Goal: Information Seeking & Learning: Learn about a topic

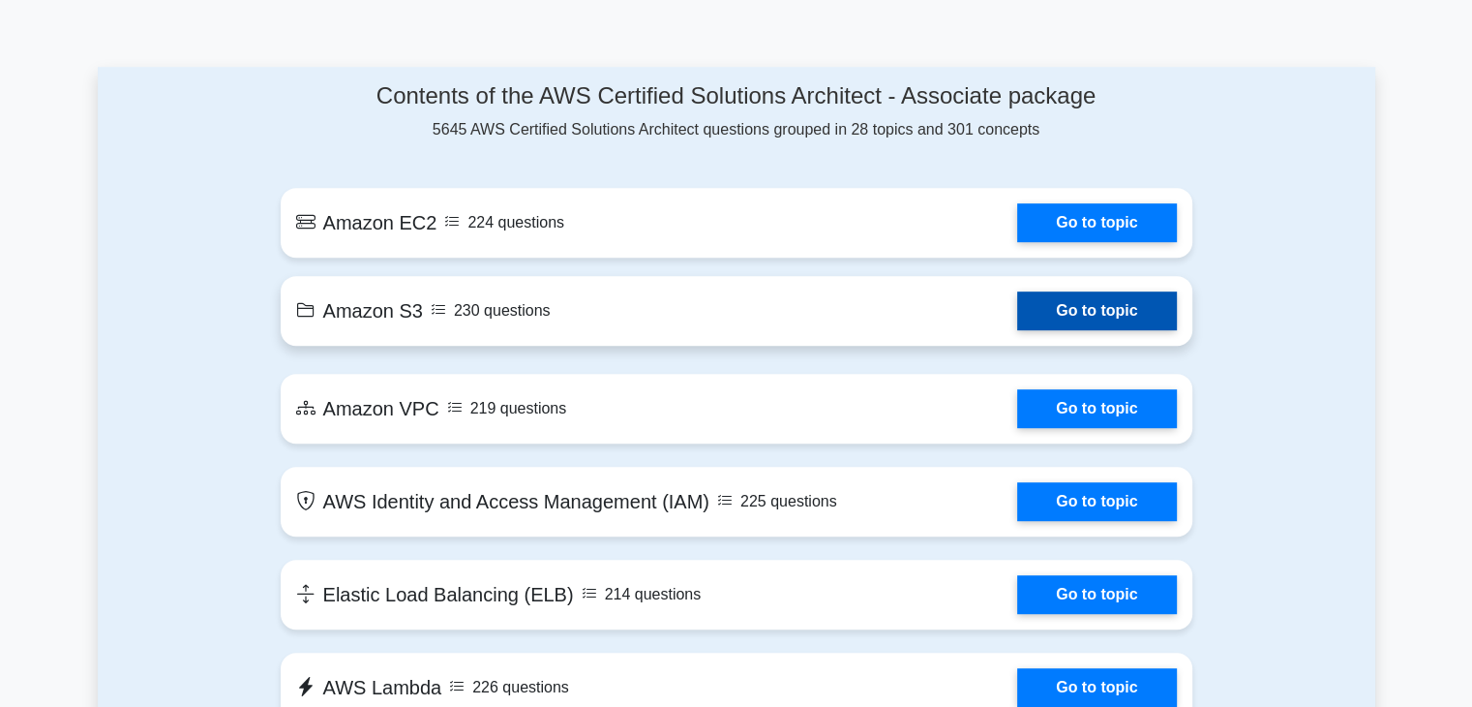
scroll to position [1007, 0]
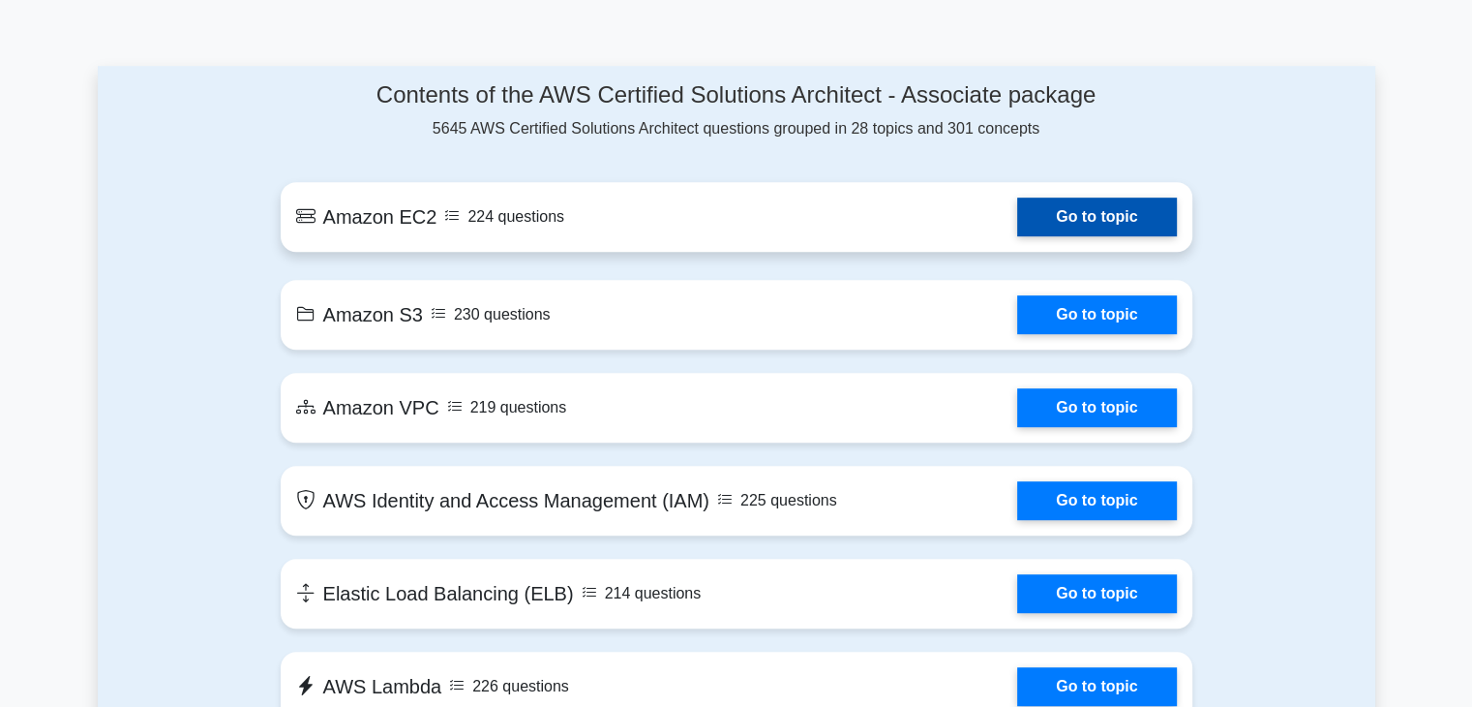
click at [1037, 231] on link "Go to topic" at bounding box center [1096, 216] width 159 height 39
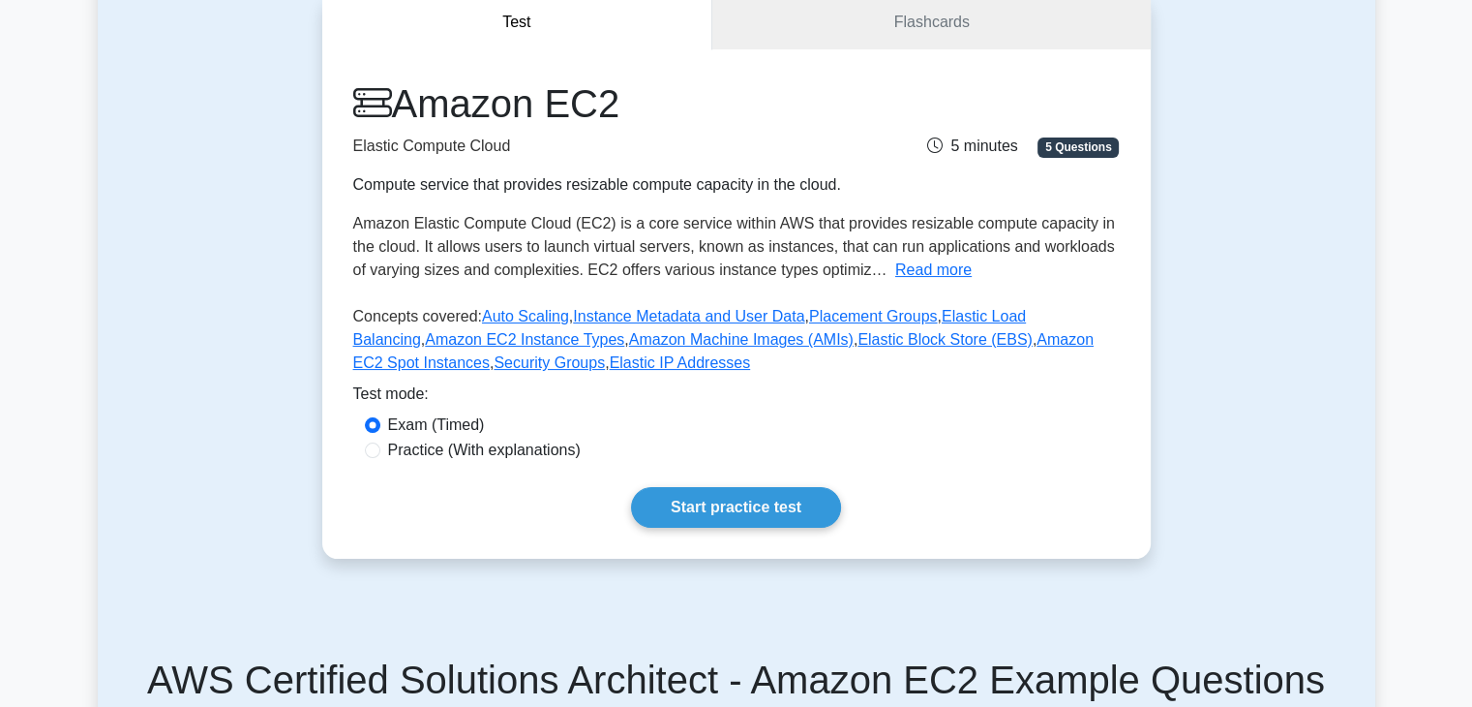
scroll to position [212, 0]
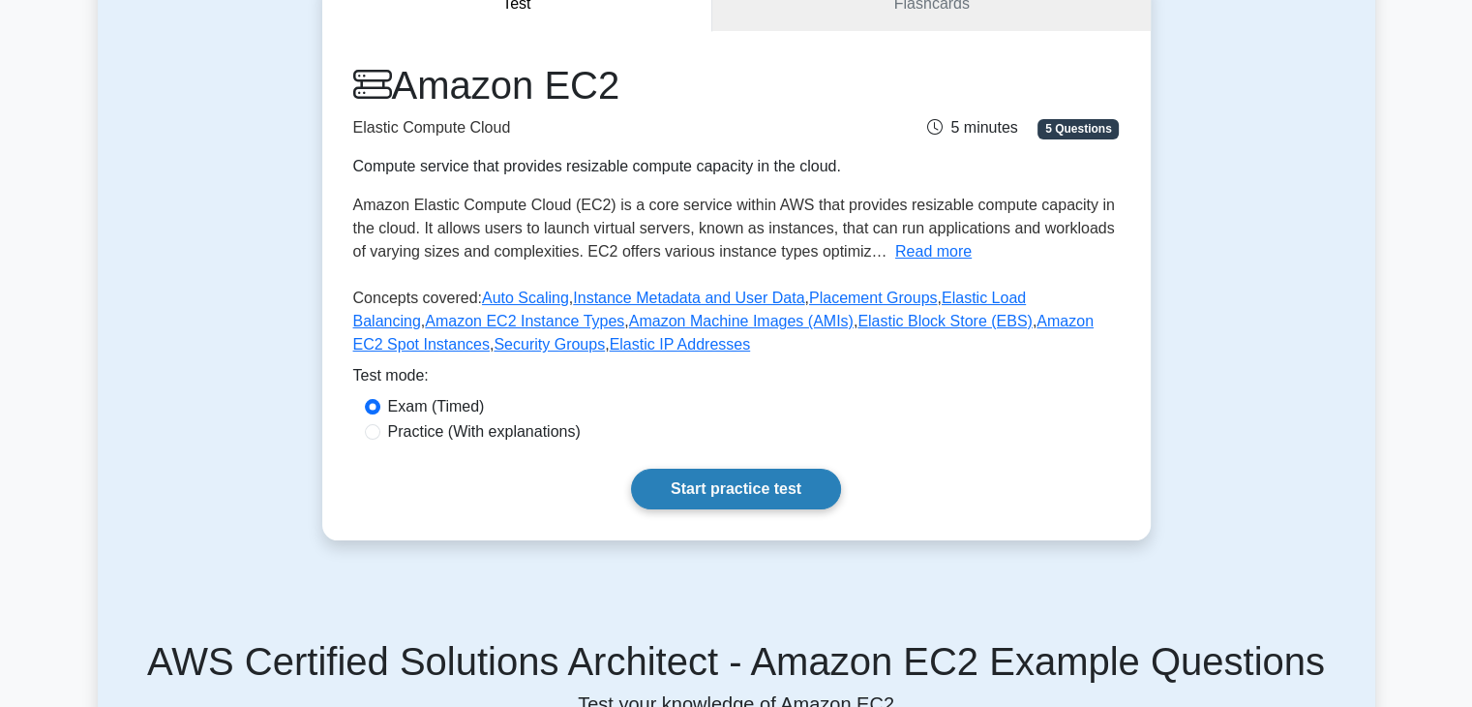
click at [709, 507] on link "Start practice test" at bounding box center [736, 488] width 210 height 41
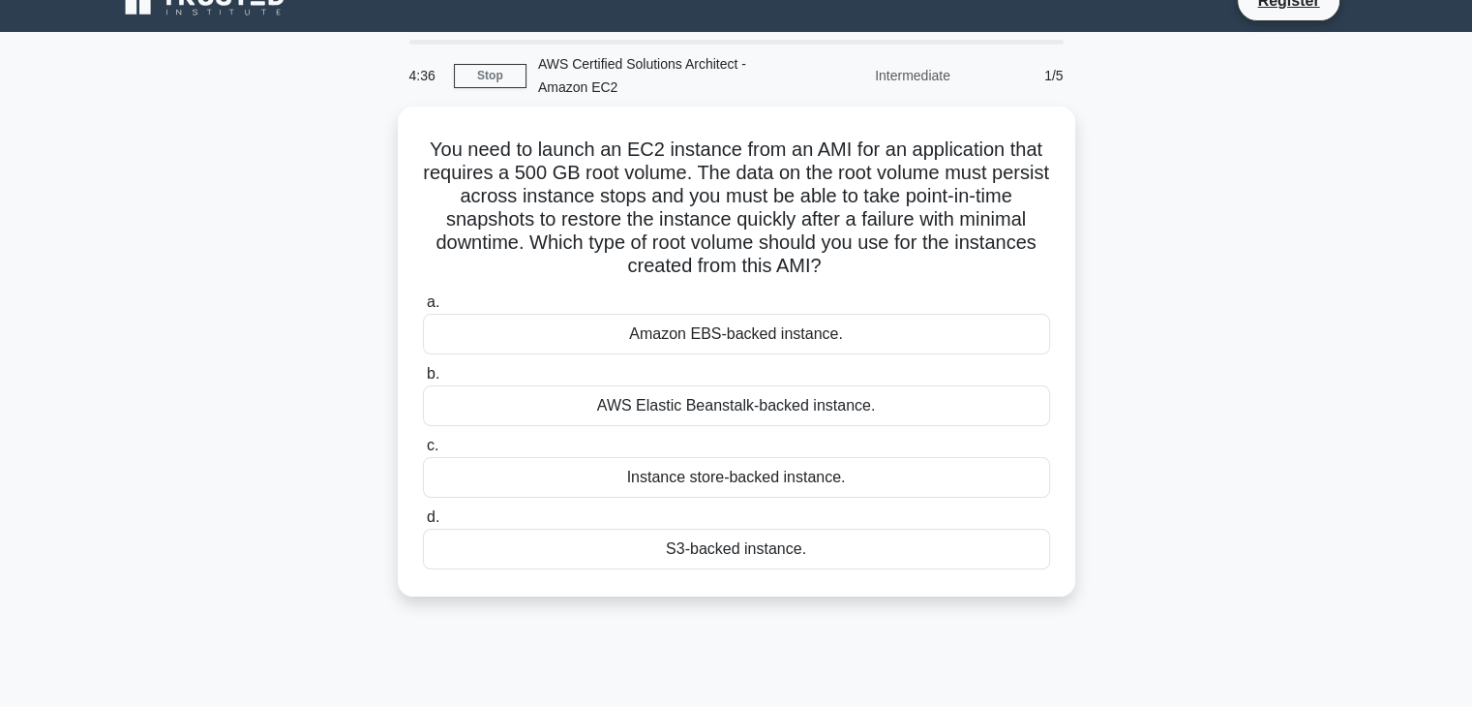
scroll to position [33, 0]
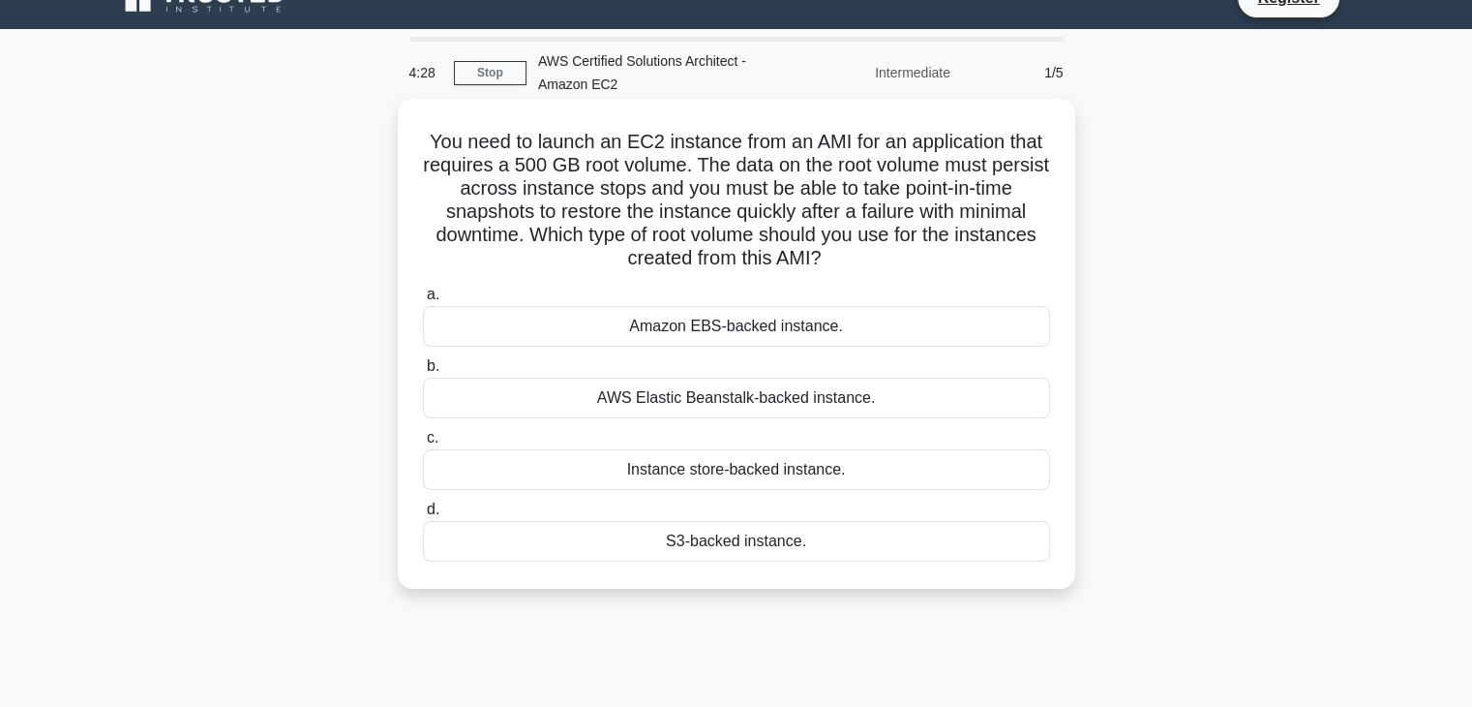
click at [711, 331] on div "Amazon EBS-backed instance." at bounding box center [736, 326] width 627 height 41
click at [423, 301] on input "a. Amazon EBS-backed instance." at bounding box center [423, 294] width 0 height 13
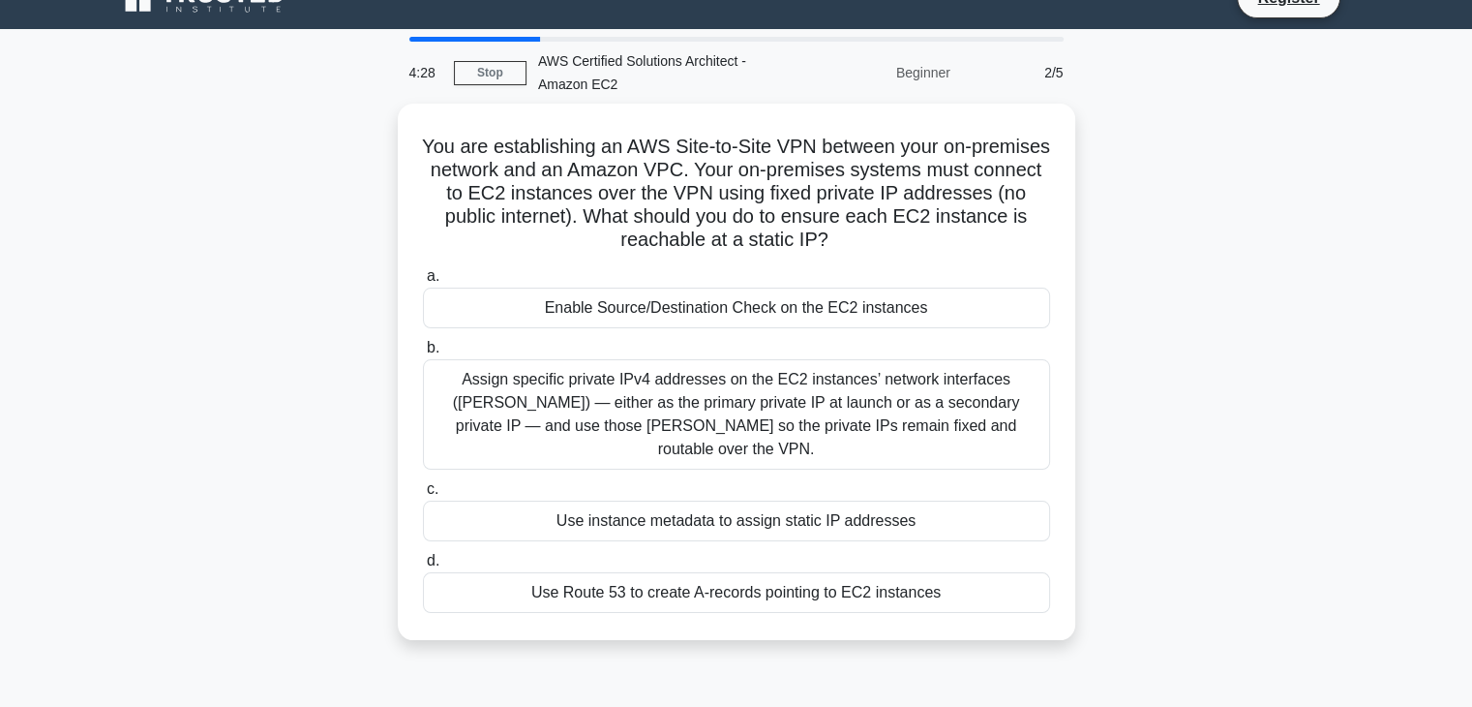
scroll to position [0, 0]
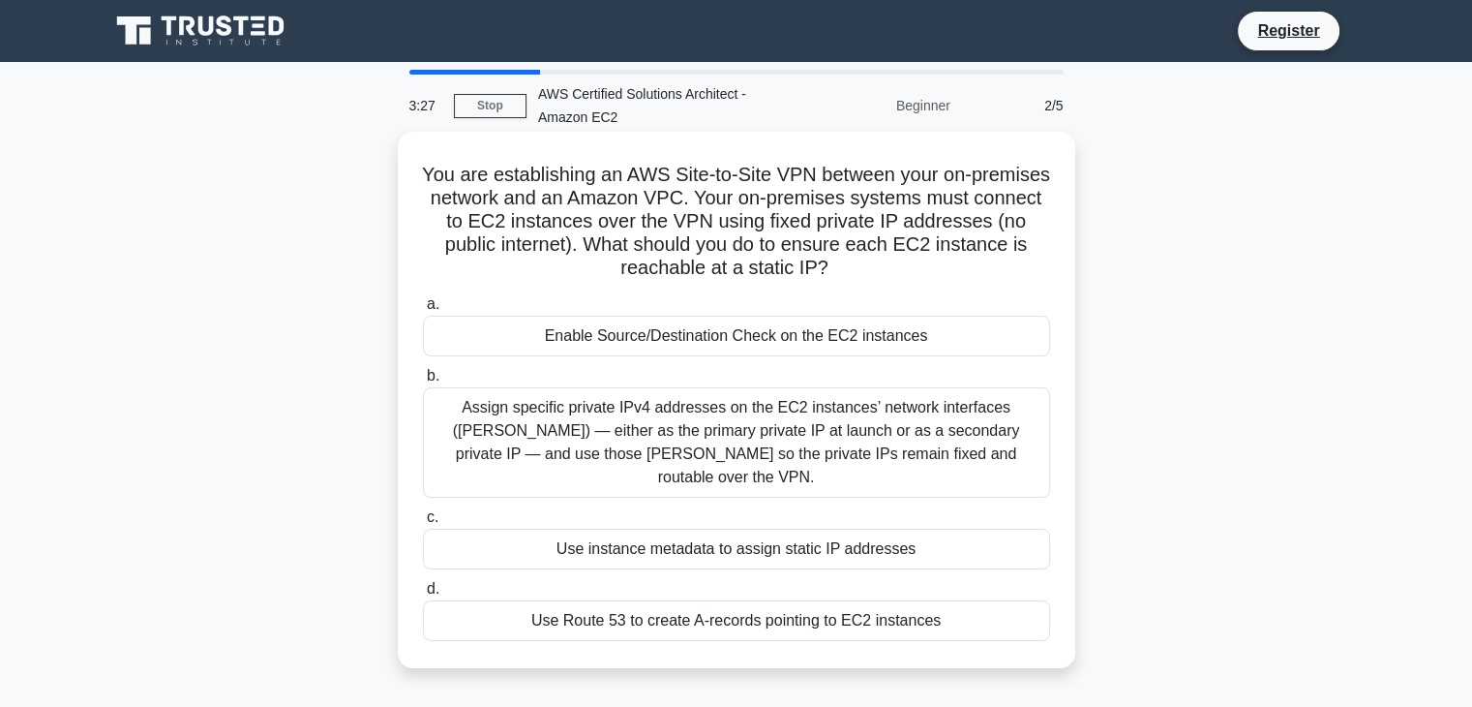
click at [740, 528] on div "Use instance metadata to assign static IP addresses" at bounding box center [736, 548] width 627 height 41
click at [423, 518] on input "c. Use instance metadata to assign static IP addresses" at bounding box center [423, 517] width 0 height 13
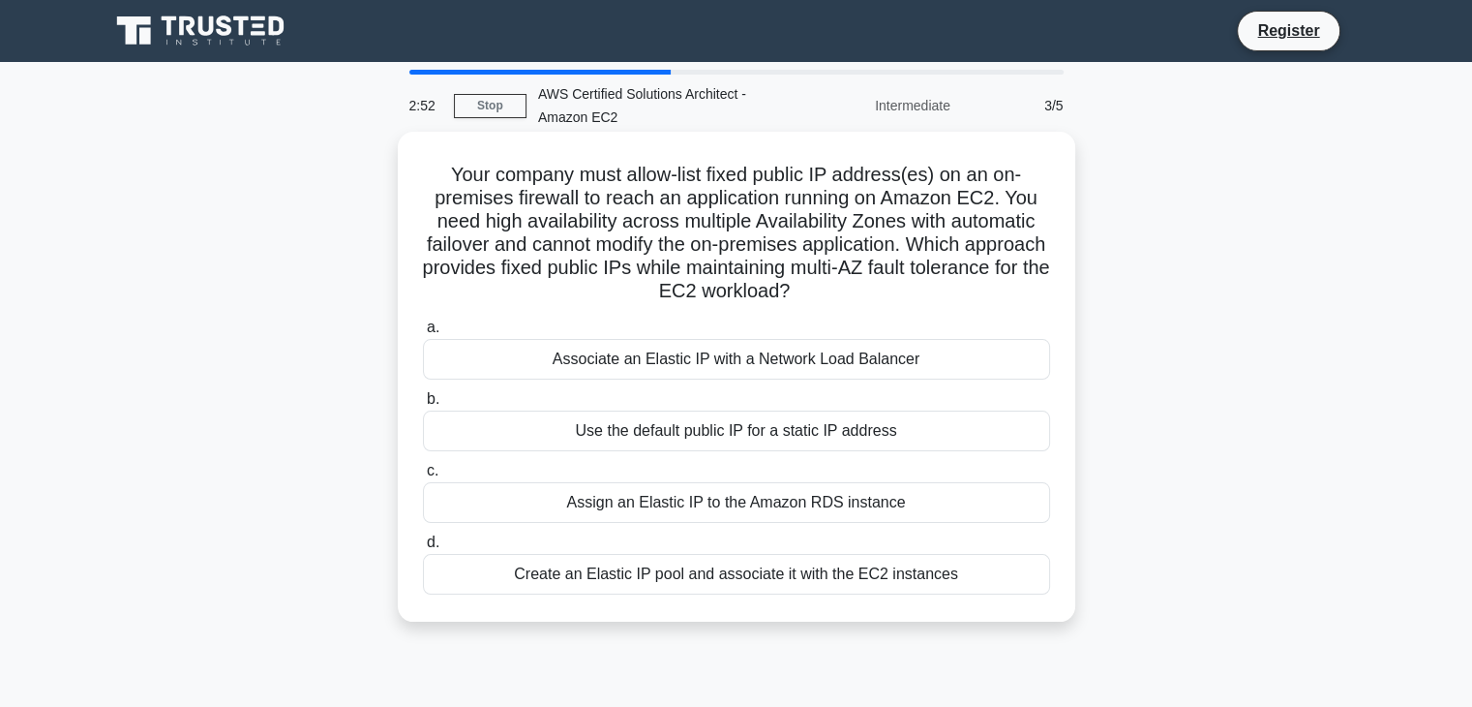
drag, startPoint x: 441, startPoint y: 172, endPoint x: 867, endPoint y: 291, distance: 442.2
click at [867, 291] on h5 "Your company must allow-list fixed public IP address(es) on an on-premises fire…" at bounding box center [736, 233] width 631 height 141
copy h5 "Your company must allow-list fixed public IP address(es) on an on-premises fire…"
drag, startPoint x: 508, startPoint y: 333, endPoint x: 962, endPoint y: 584, distance: 518.5
click at [962, 584] on div "a. Associate an Elastic IP with a Network Load Balancer b. Use the default publ…" at bounding box center [736, 455] width 650 height 286
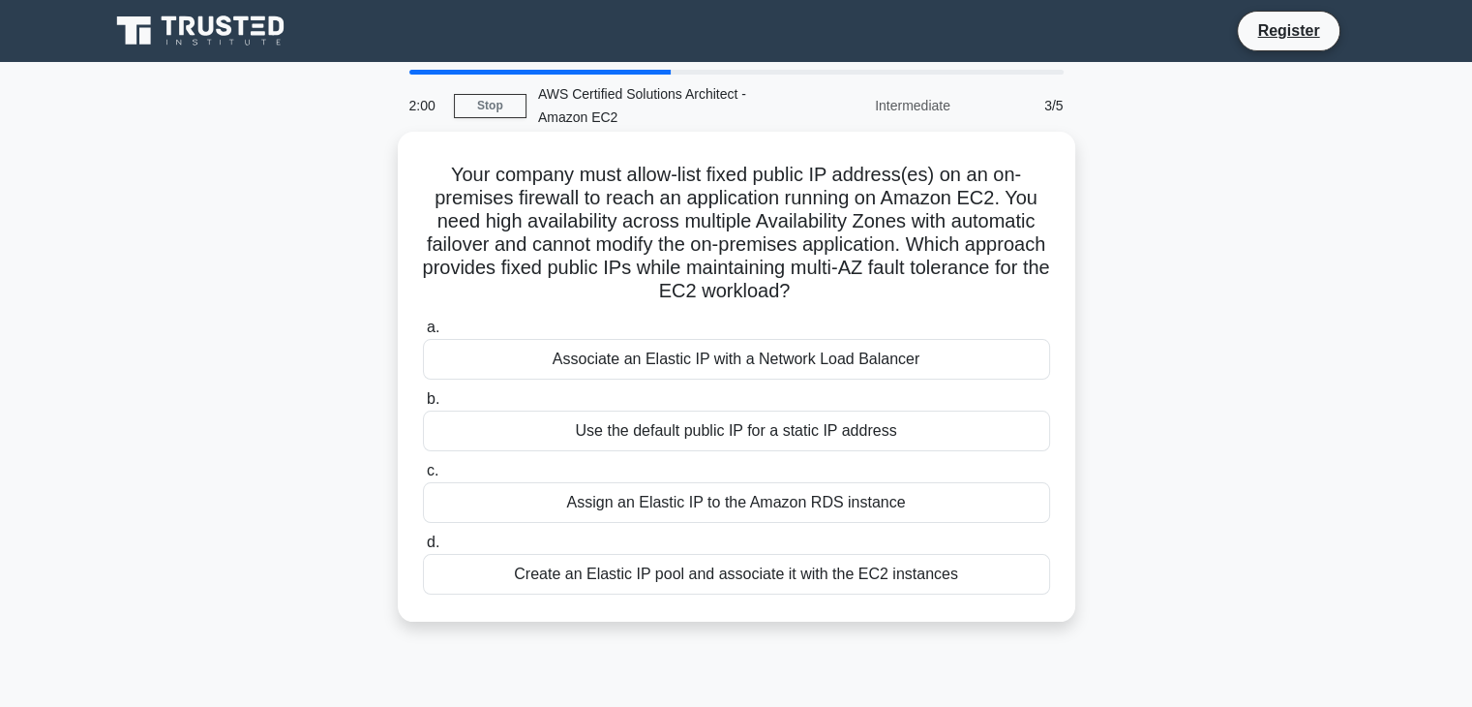
copy div "Associate an Elastic IP with a Network Load Balancer b. Use the default public …"
click at [507, 355] on div "Associate an Elastic IP with a Network Load Balancer" at bounding box center [736, 359] width 627 height 41
click at [423, 334] on input "a. Associate an Elastic IP with a Network Load Balancer" at bounding box center [423, 327] width 0 height 13
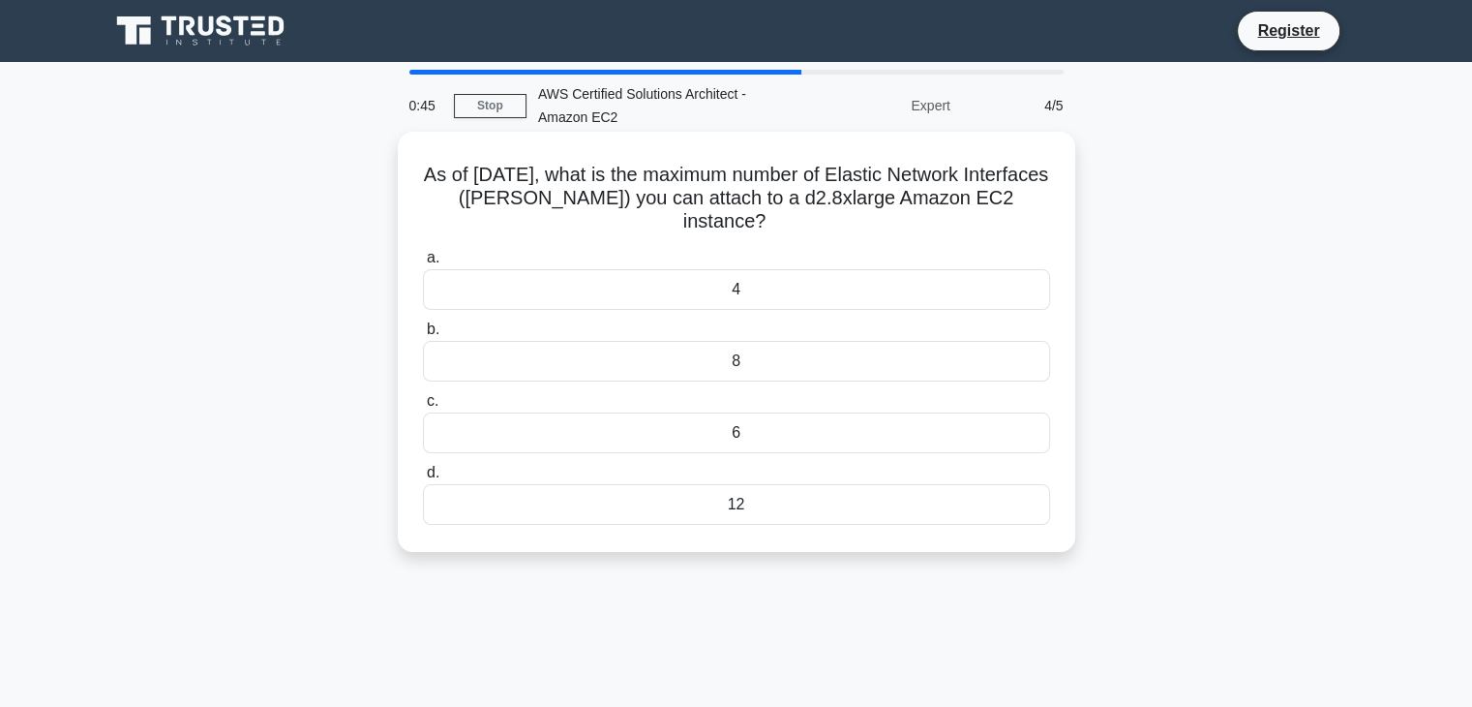
click at [634, 282] on div "4" at bounding box center [736, 289] width 627 height 41
click at [423, 264] on input "a. 4" at bounding box center [423, 258] width 0 height 13
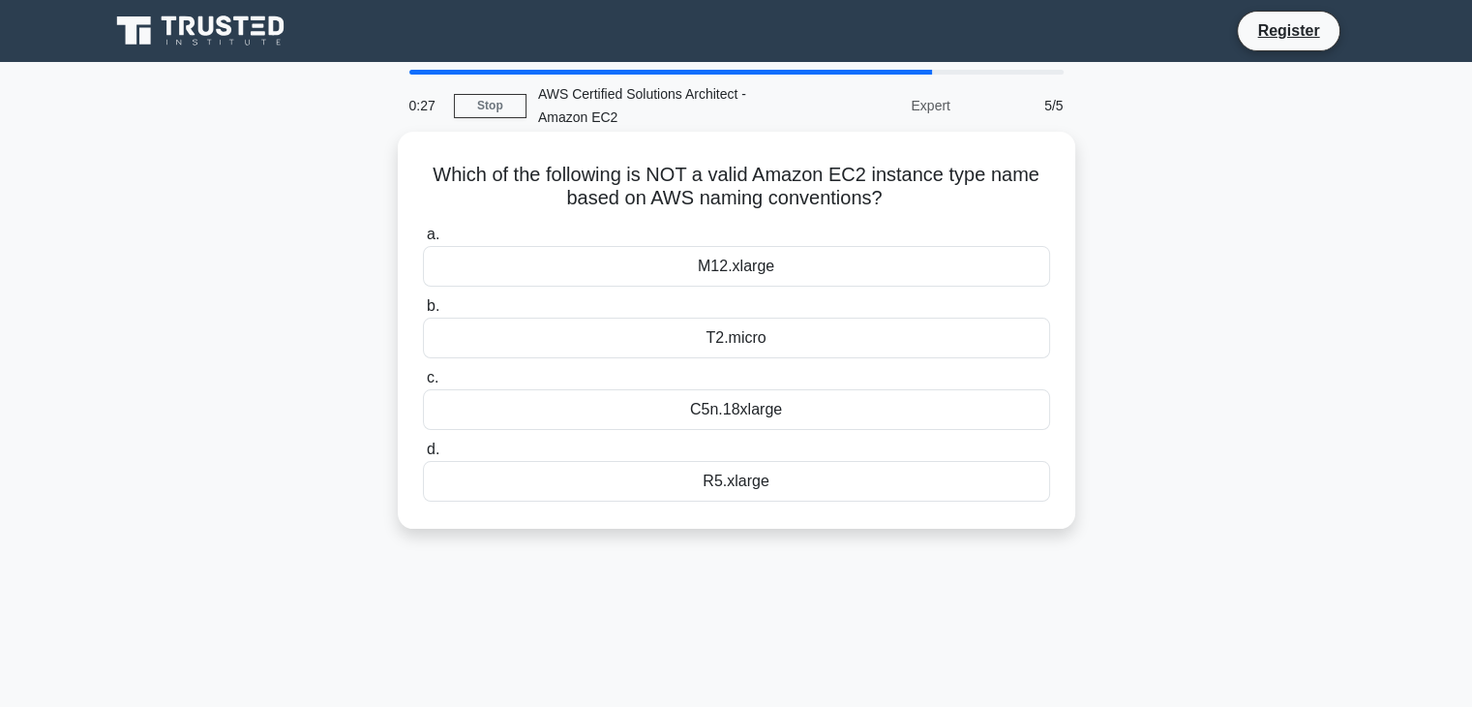
click at [743, 487] on div "R5.xlarge" at bounding box center [736, 481] width 627 height 41
click at [423, 456] on input "d. R5.xlarge" at bounding box center [423, 449] width 0 height 13
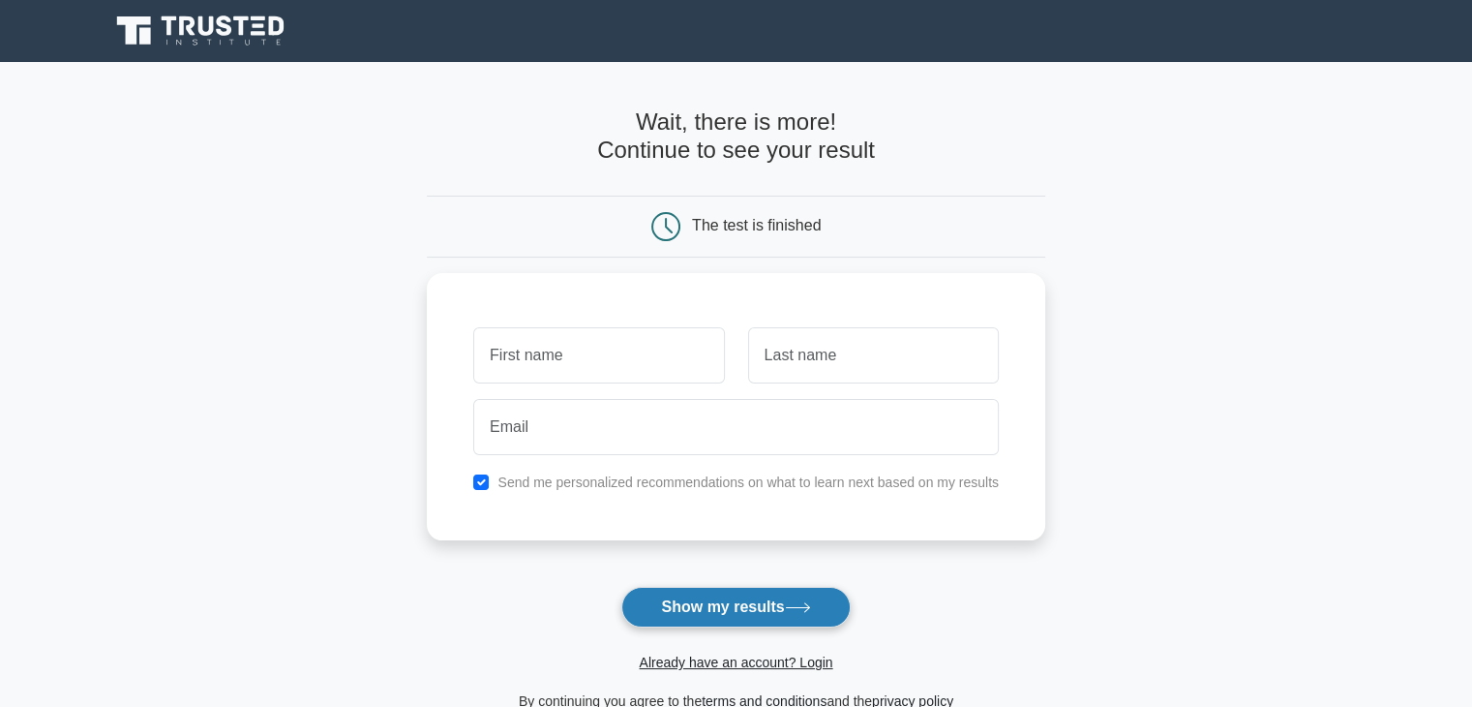
click at [759, 620] on button "Show my results" at bounding box center [735, 607] width 228 height 41
type input "aa"
click at [769, 593] on button "Show my results" at bounding box center [735, 607] width 228 height 41
type input "ss"
click at [769, 593] on button "Show my results" at bounding box center [735, 607] width 228 height 41
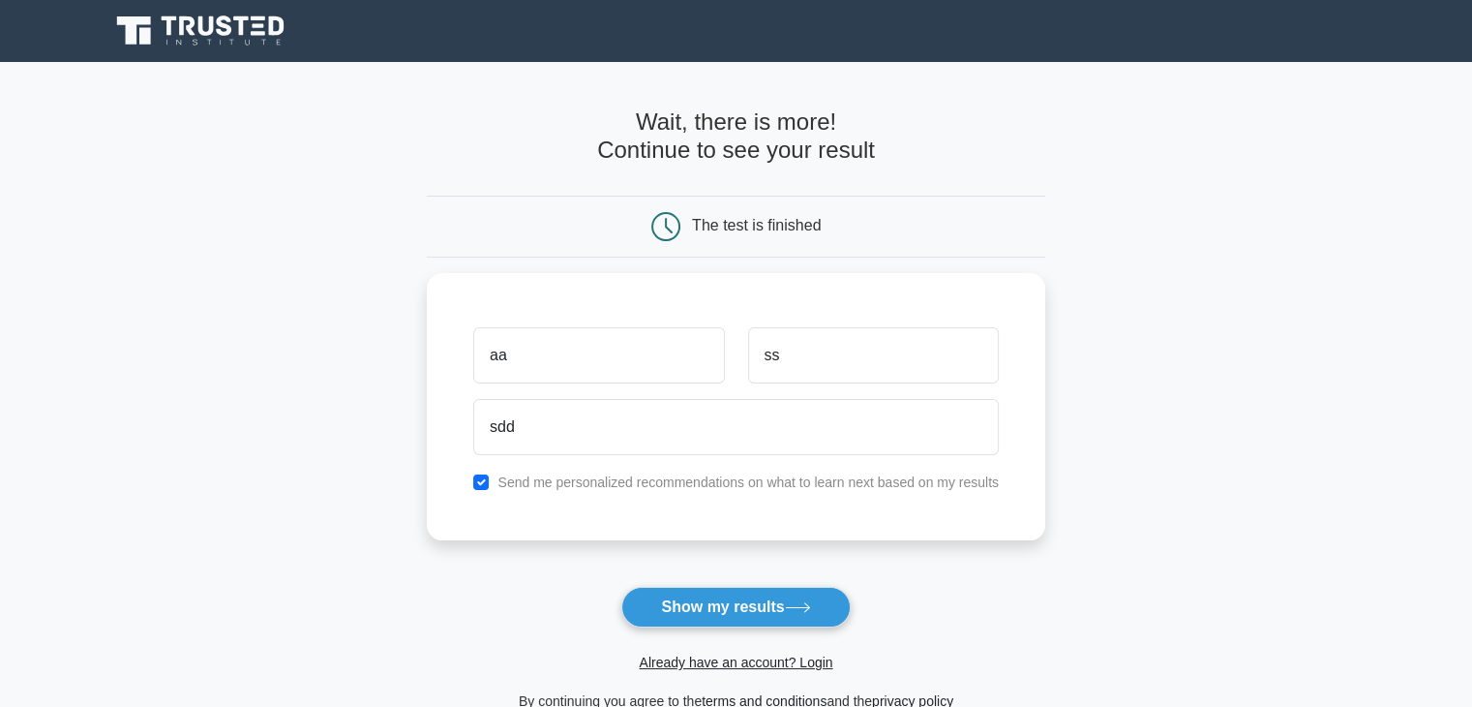
click at [370, 411] on main "Wait, there is more! Continue to see your result The test is finished aa ss sdd" at bounding box center [736, 410] width 1472 height 697
click at [670, 620] on button "Show my results" at bounding box center [735, 607] width 228 height 41
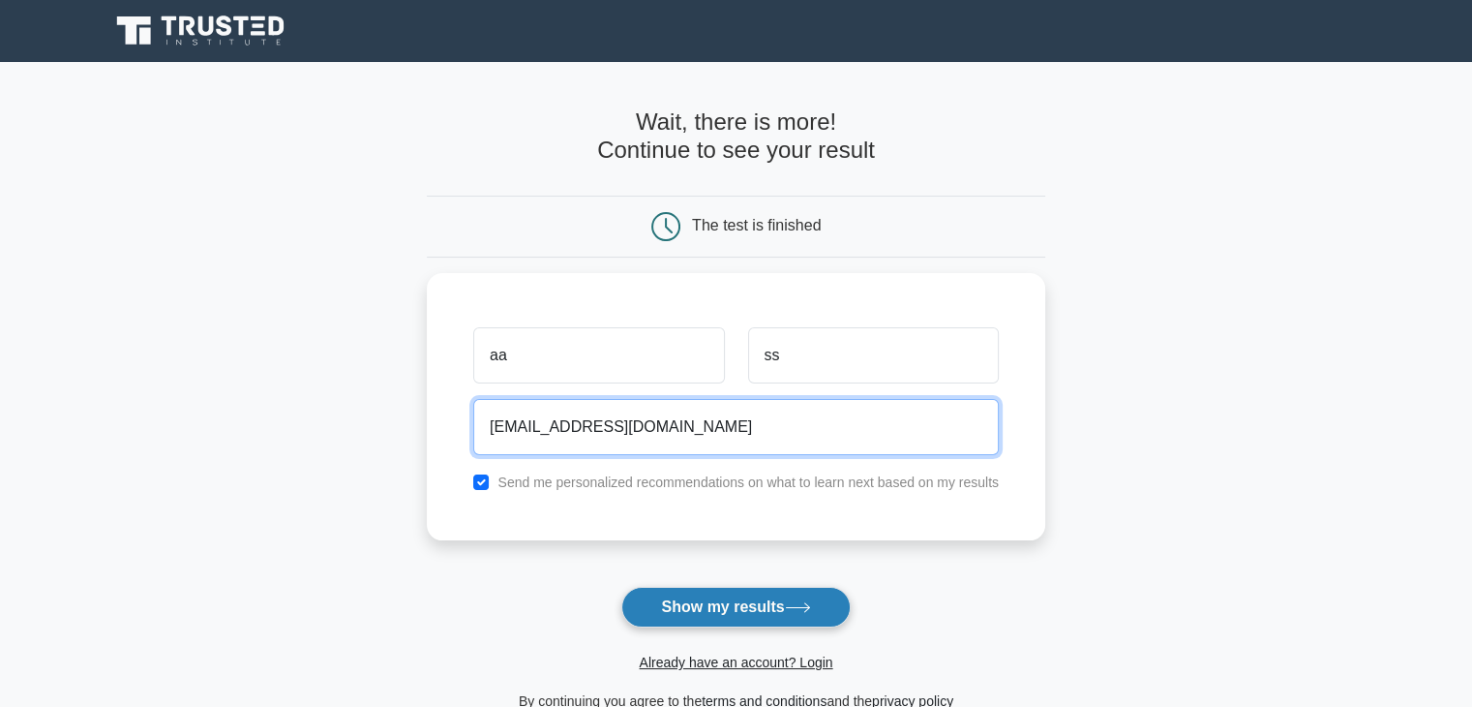
type input "sdd@gmail.com"
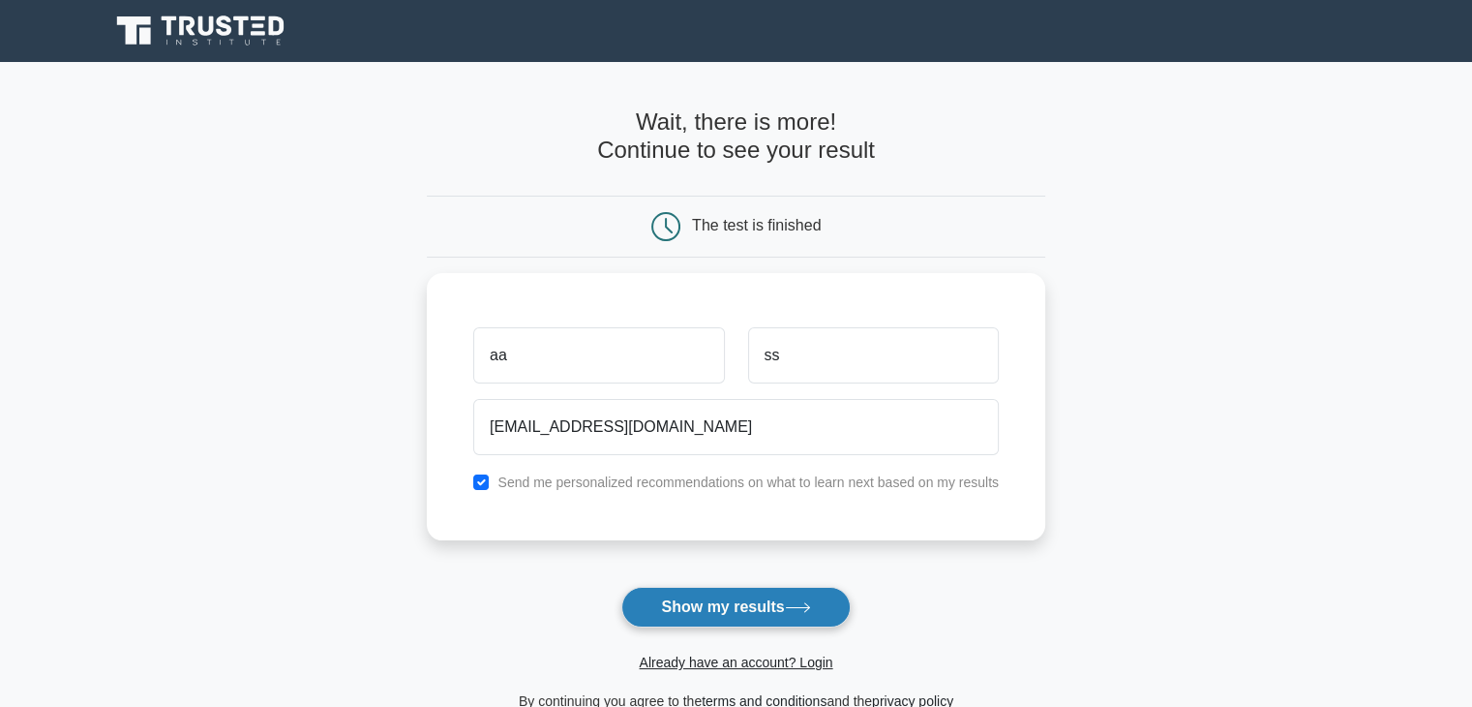
click at [751, 613] on button "Show my results" at bounding box center [735, 607] width 228 height 41
click at [751, 613] on form "Wait, there is more! Continue to see your result The test is finished aa ss" at bounding box center [736, 410] width 618 height 604
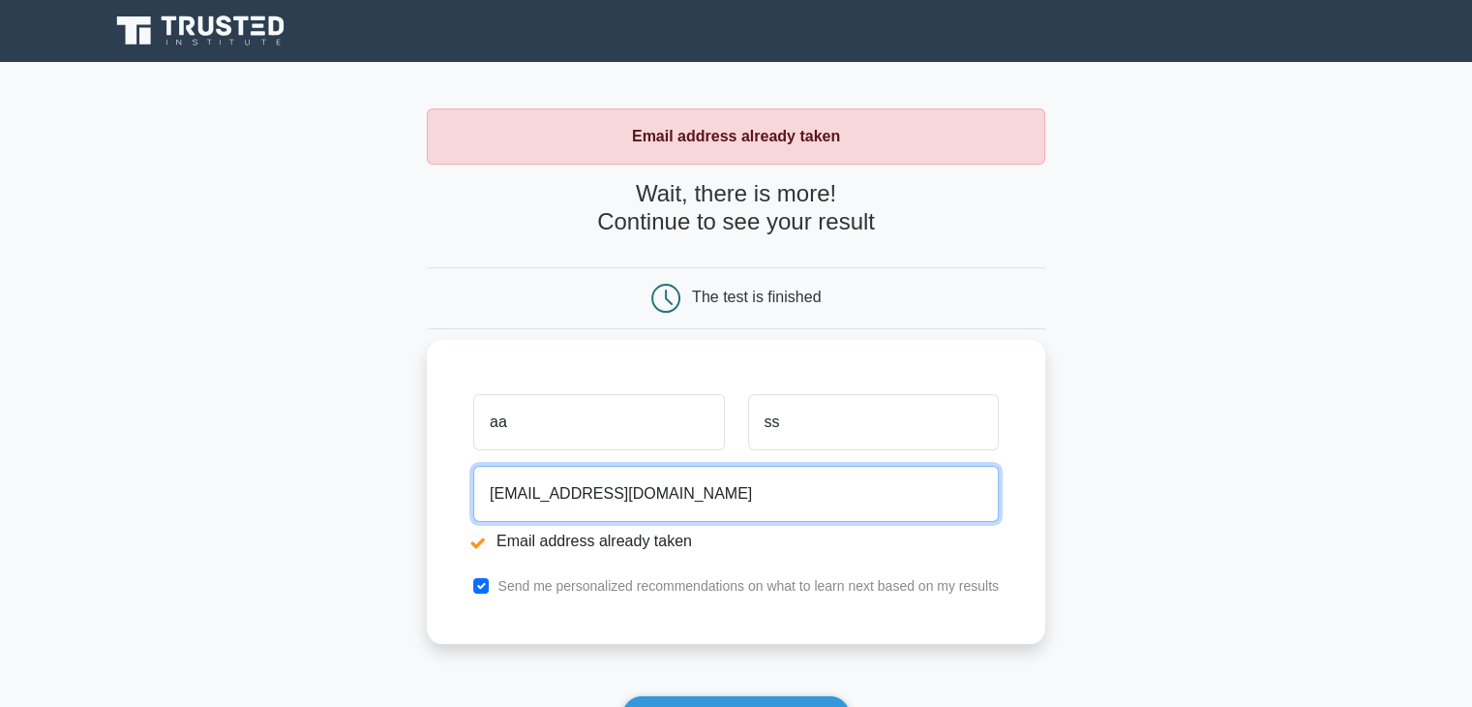
click at [504, 488] on input "[EMAIL_ADDRESS][DOMAIN_NAME]" at bounding box center [736, 494] width 526 height 56
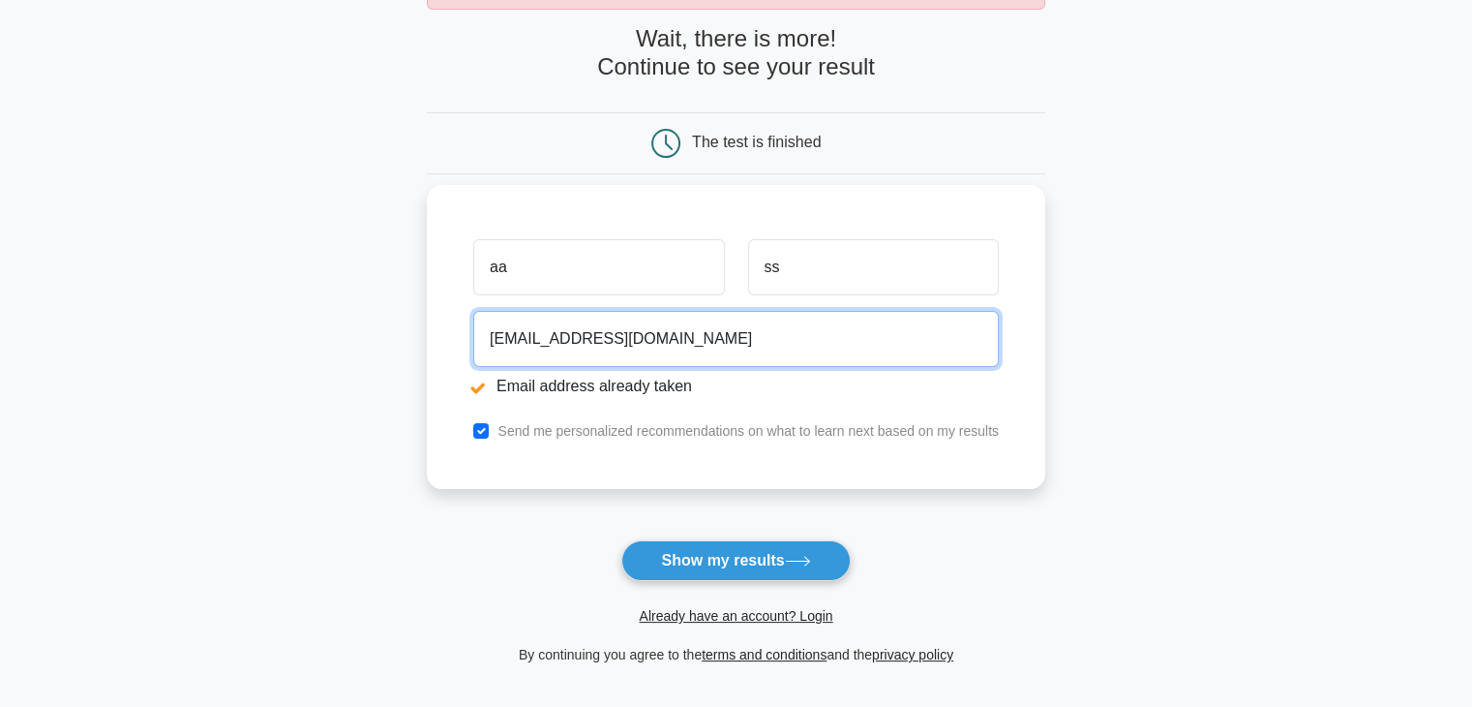
scroll to position [163, 0]
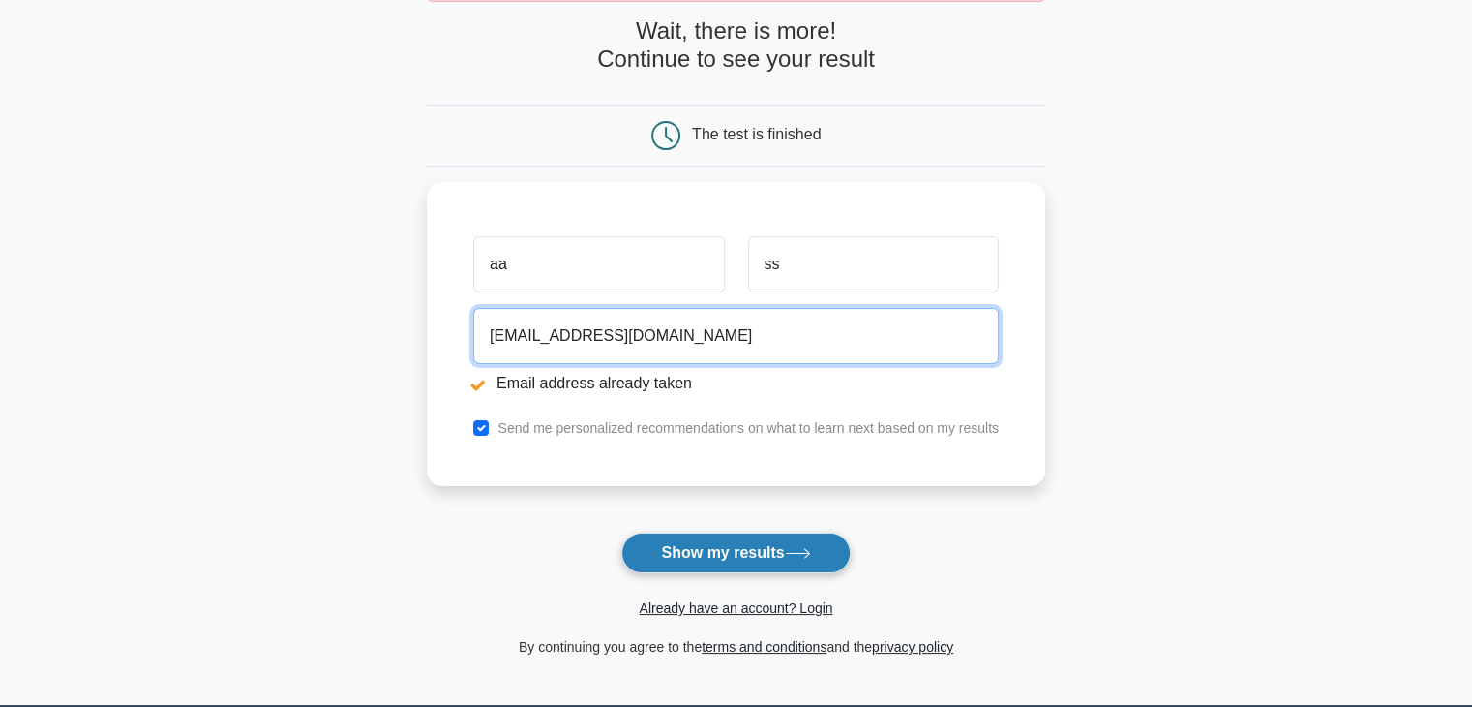
type input "[EMAIL_ADDRESS][DOMAIN_NAME]"
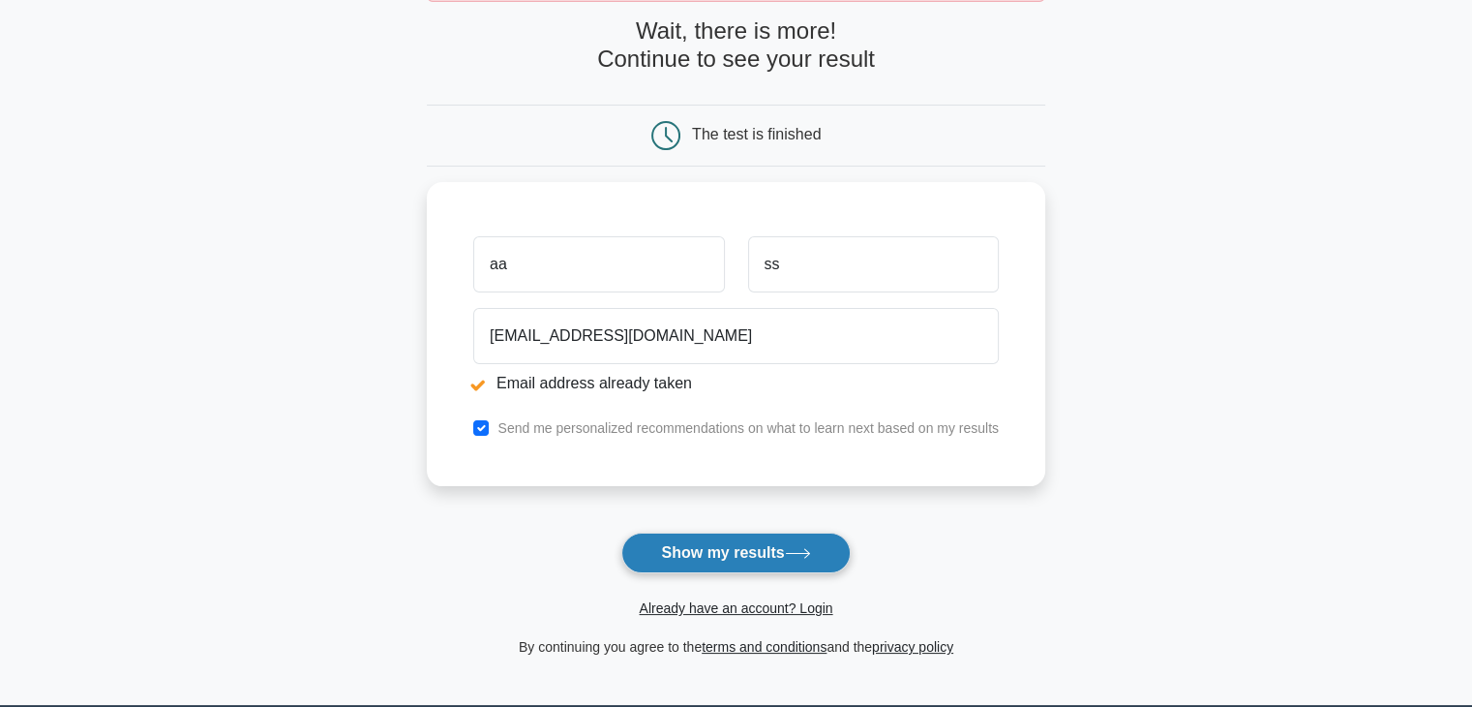
click at [707, 562] on button "Show my results" at bounding box center [735, 552] width 228 height 41
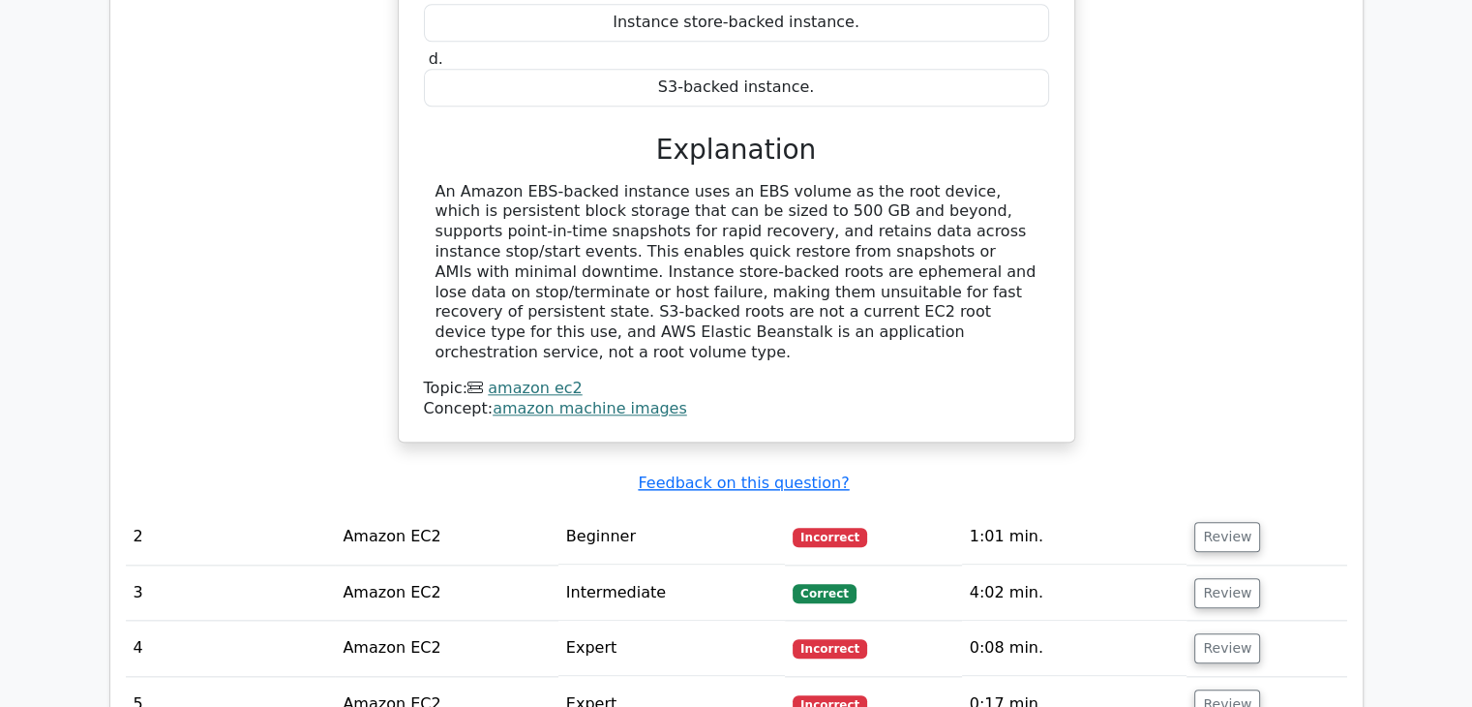
scroll to position [0, 12]
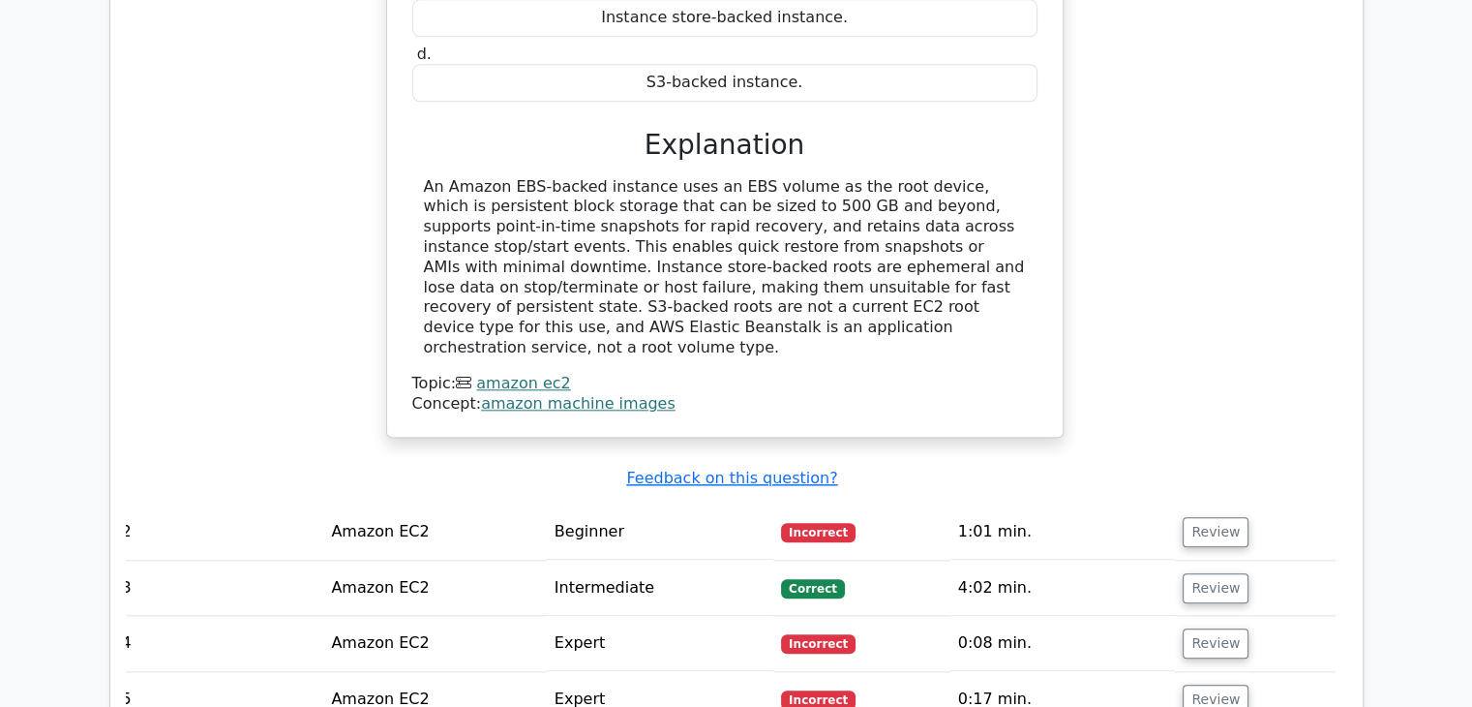
click at [1203, 560] on td "Review" at bounding box center [1255, 587] width 160 height 55
click at [1203, 573] on button "Review" at bounding box center [1216, 588] width 66 height 30
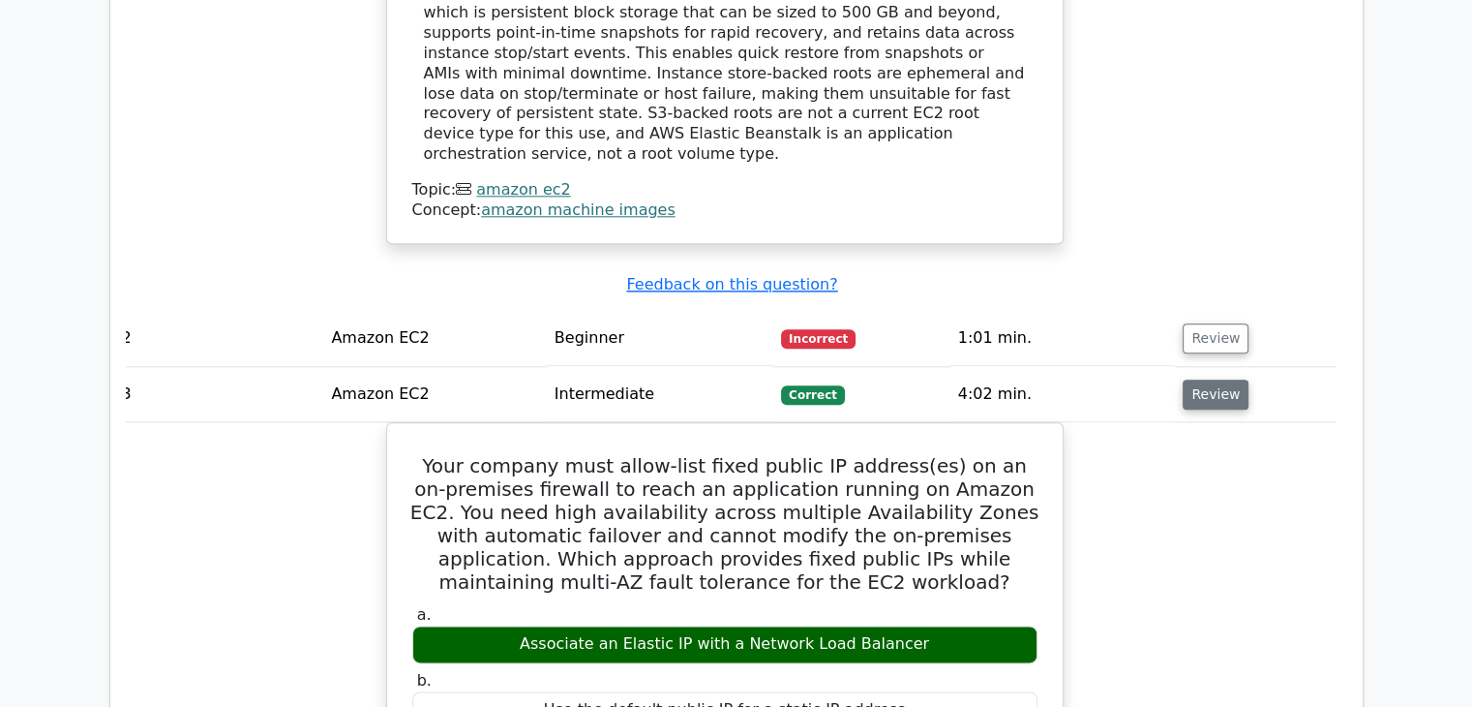
scroll to position [2149, 0]
click at [1219, 323] on button "Review" at bounding box center [1216, 338] width 66 height 30
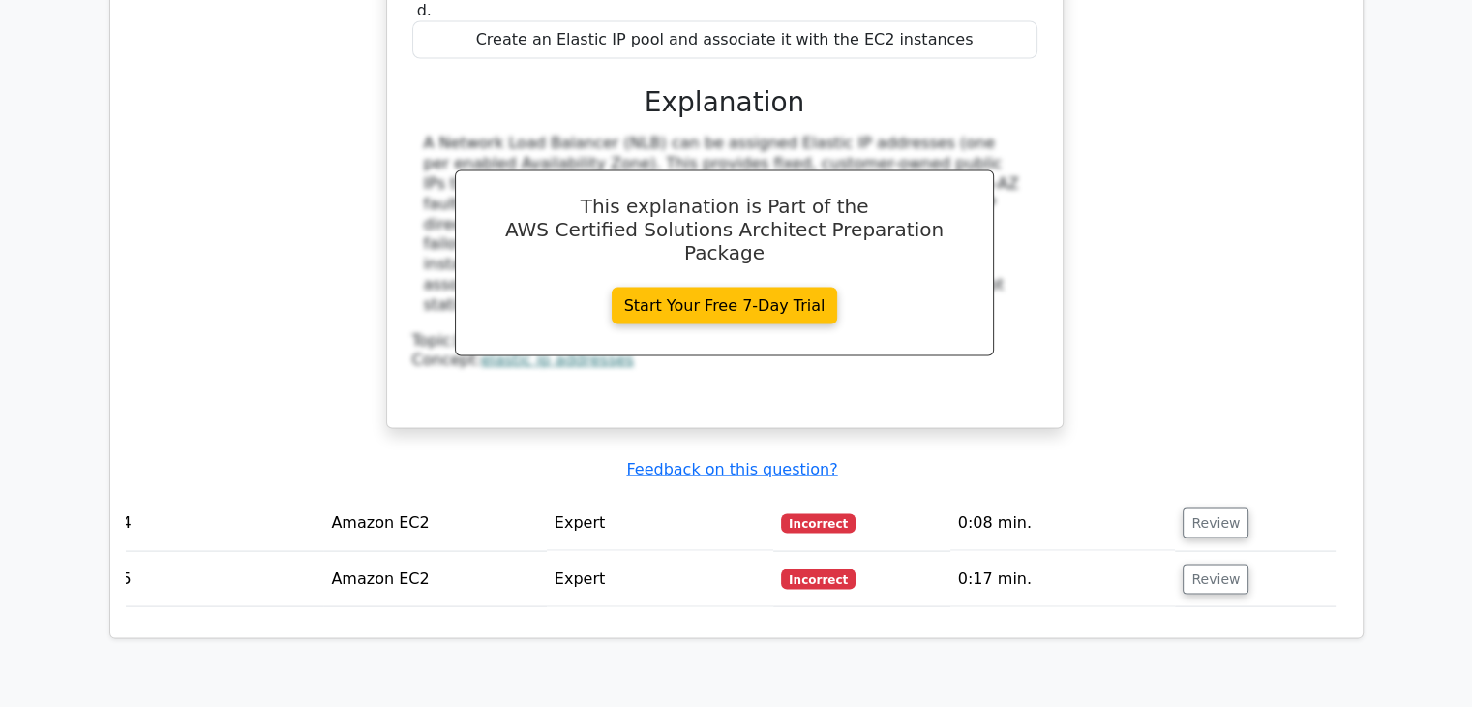
scroll to position [3807, 0]
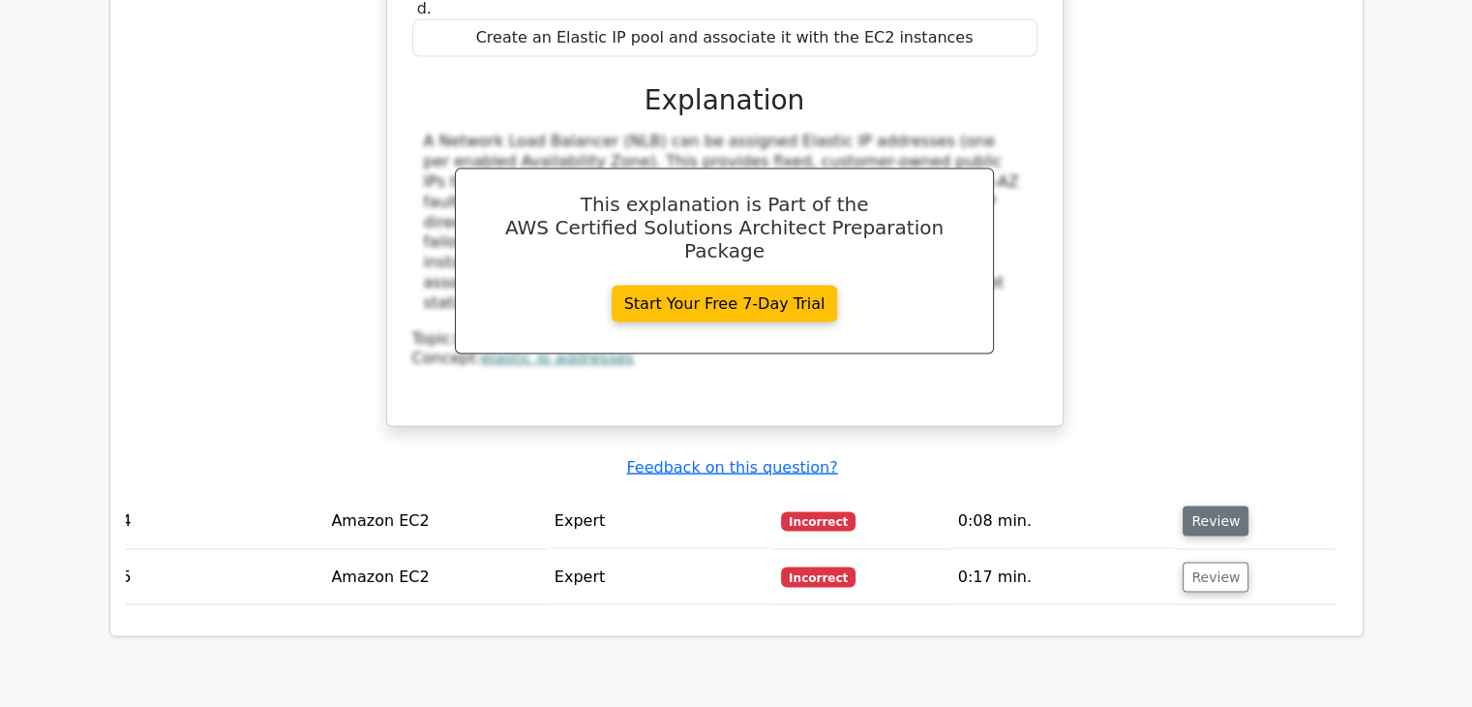
click at [1235, 506] on button "Review" at bounding box center [1216, 521] width 66 height 30
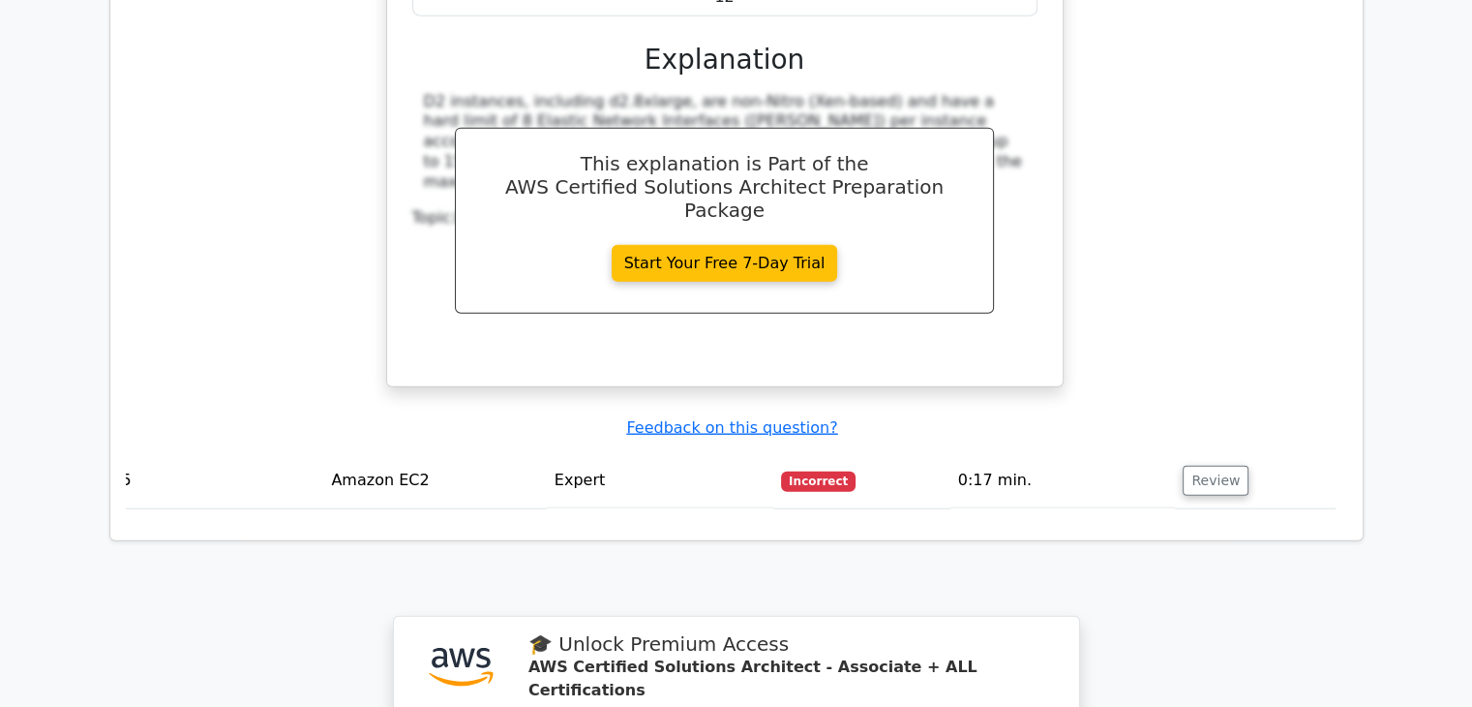
scroll to position [4709, 0]
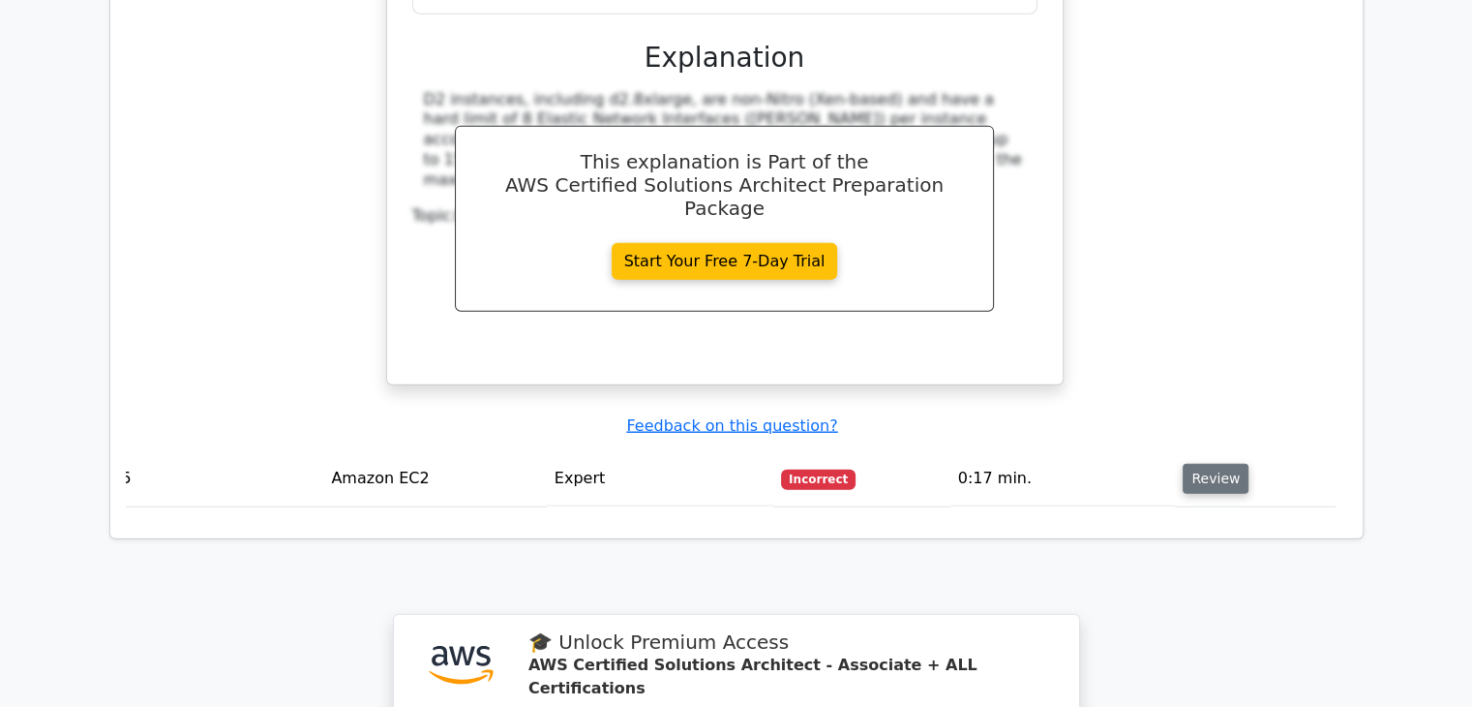
click at [1232, 464] on button "Review" at bounding box center [1216, 479] width 66 height 30
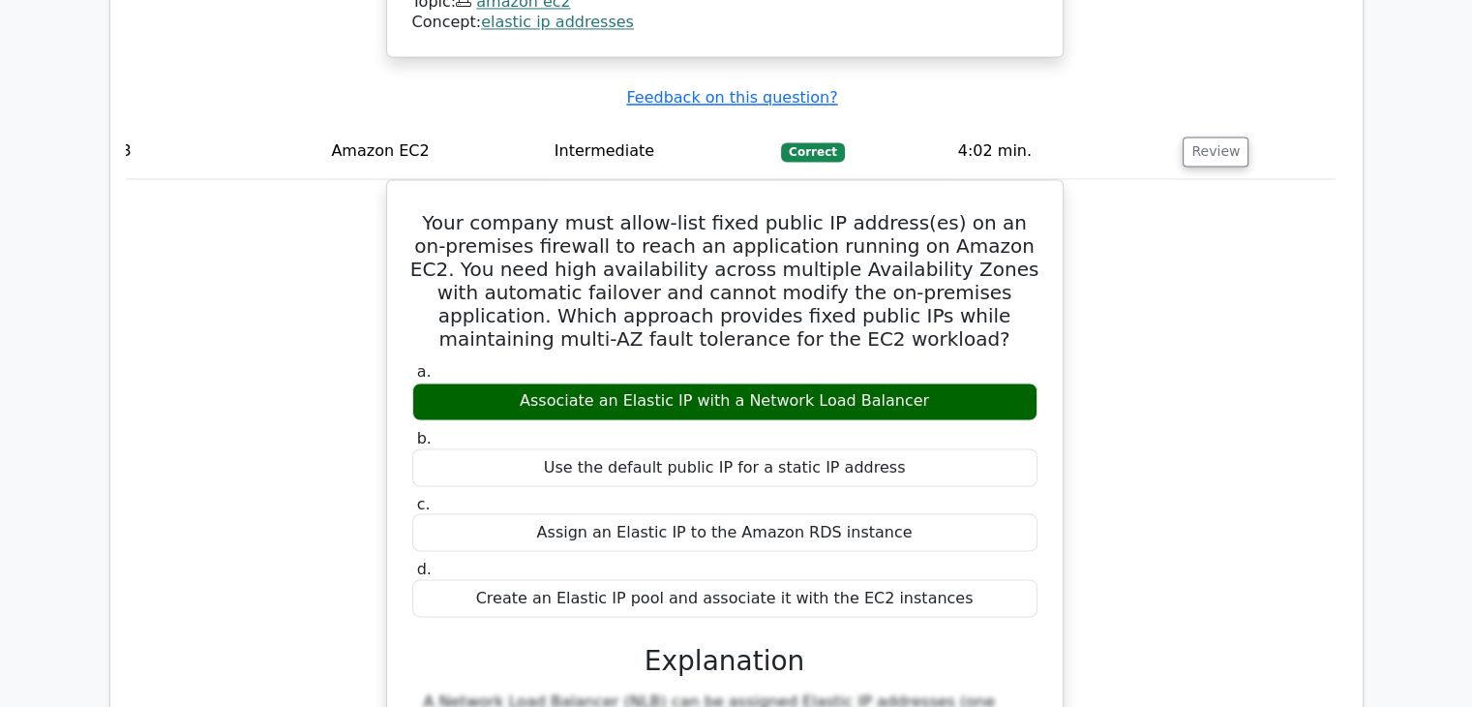
scroll to position [3247, 0]
